Goal: Find specific page/section: Find specific page/section

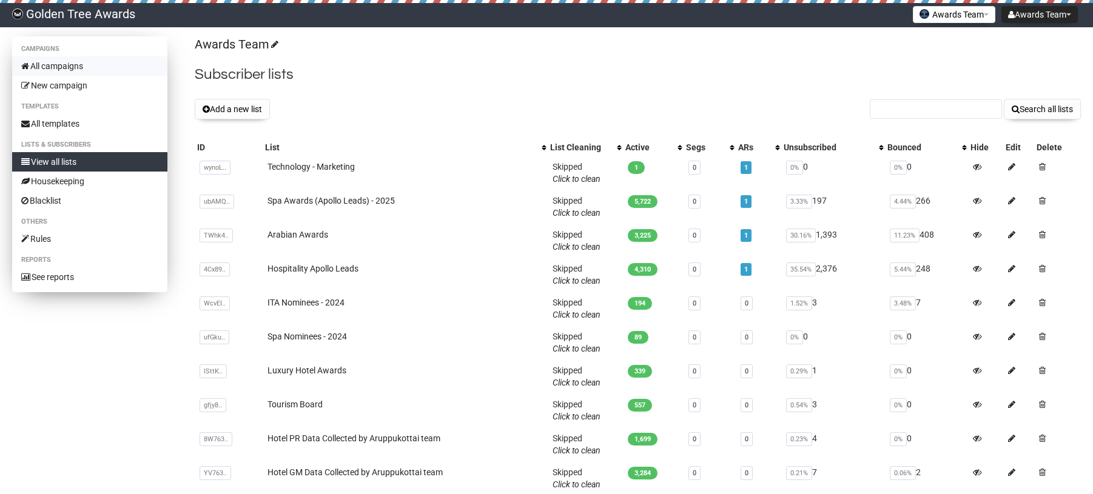
click at [76, 66] on link "All campaigns" at bounding box center [89, 65] width 155 height 19
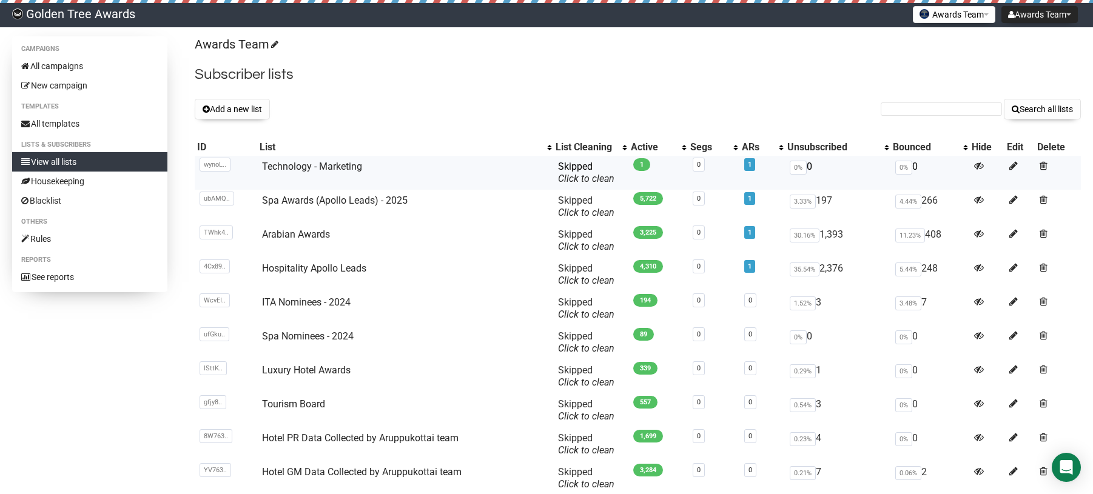
click at [315, 158] on td "Technology - Marketing" at bounding box center [405, 173] width 296 height 34
click at [314, 159] on td "Technology - Marketing" at bounding box center [405, 173] width 296 height 34
click at [313, 161] on link "Technology - Marketing" at bounding box center [312, 167] width 100 height 12
